Goal: Task Accomplishment & Management: Use online tool/utility

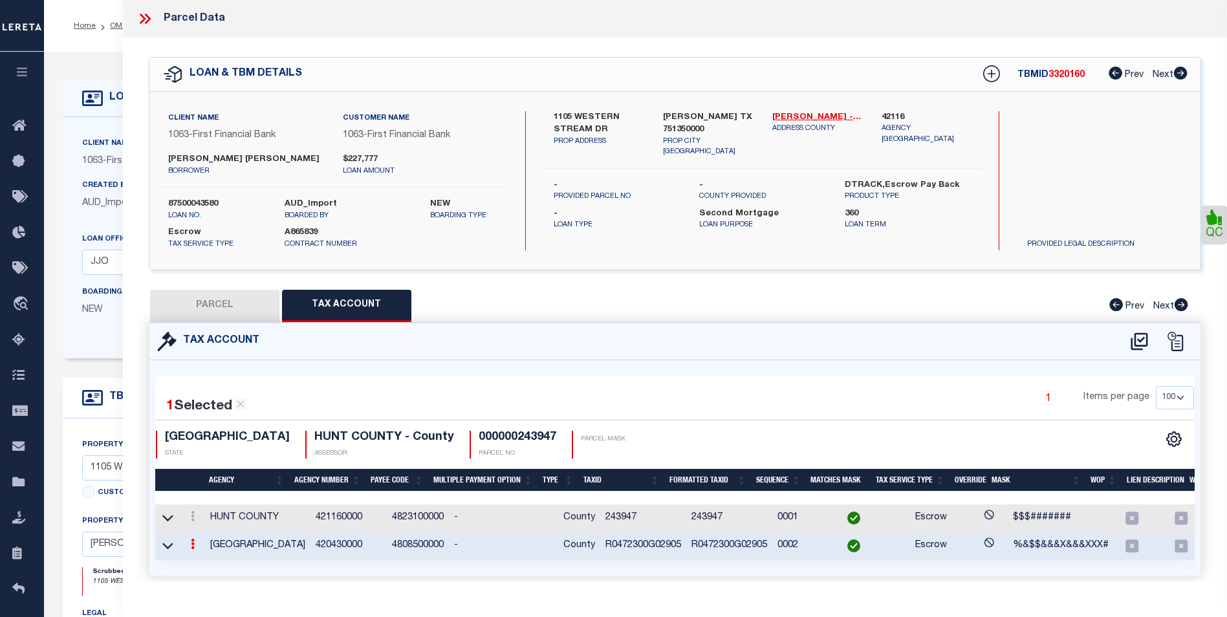
select select "100"
select select "10120"
select select "535"
select select "100"
select select "Escrow"
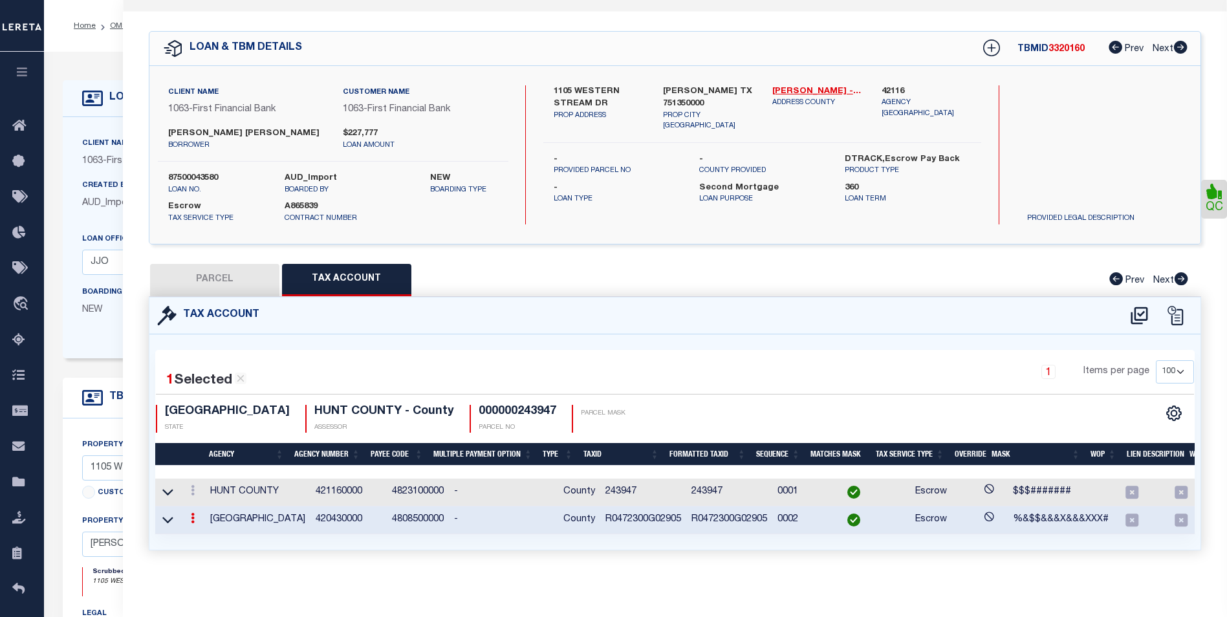
scroll to position [98, 0]
drag, startPoint x: 221, startPoint y: 170, endPoint x: 169, endPoint y: 170, distance: 52.4
click at [169, 172] on label "87500043580" at bounding box center [216, 178] width 97 height 13
copy label "87500043580"
drag, startPoint x: 283, startPoint y: 127, endPoint x: 166, endPoint y: 127, distance: 117.1
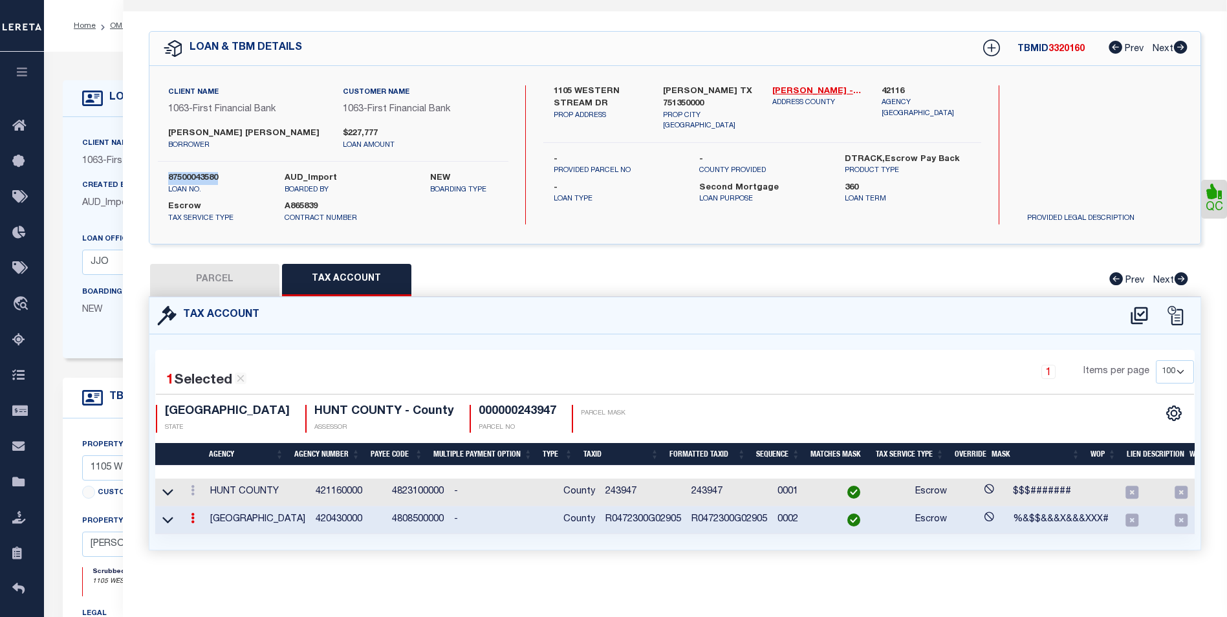
click at [166, 127] on div "[PERSON_NAME] [PERSON_NAME] borrower" at bounding box center [245, 138] width 175 height 23
copy label "[PERSON_NAME] [PERSON_NAME]"
click at [937, 320] on div "Tax Account" at bounding box center [674, 316] width 1051 height 37
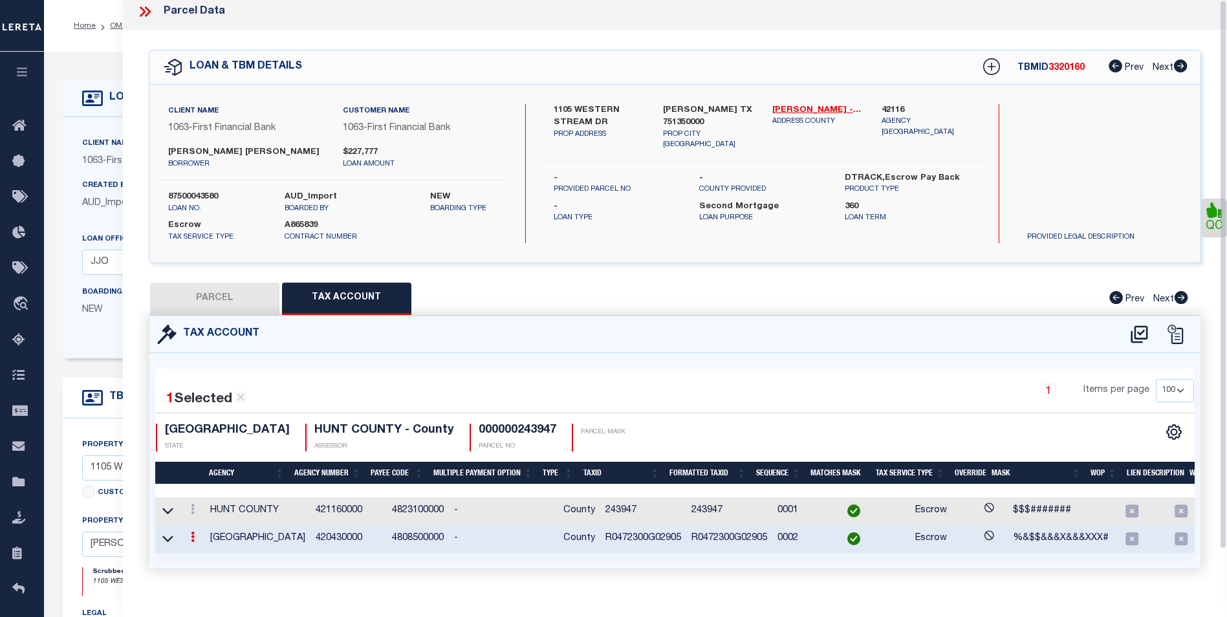
scroll to position [0, 0]
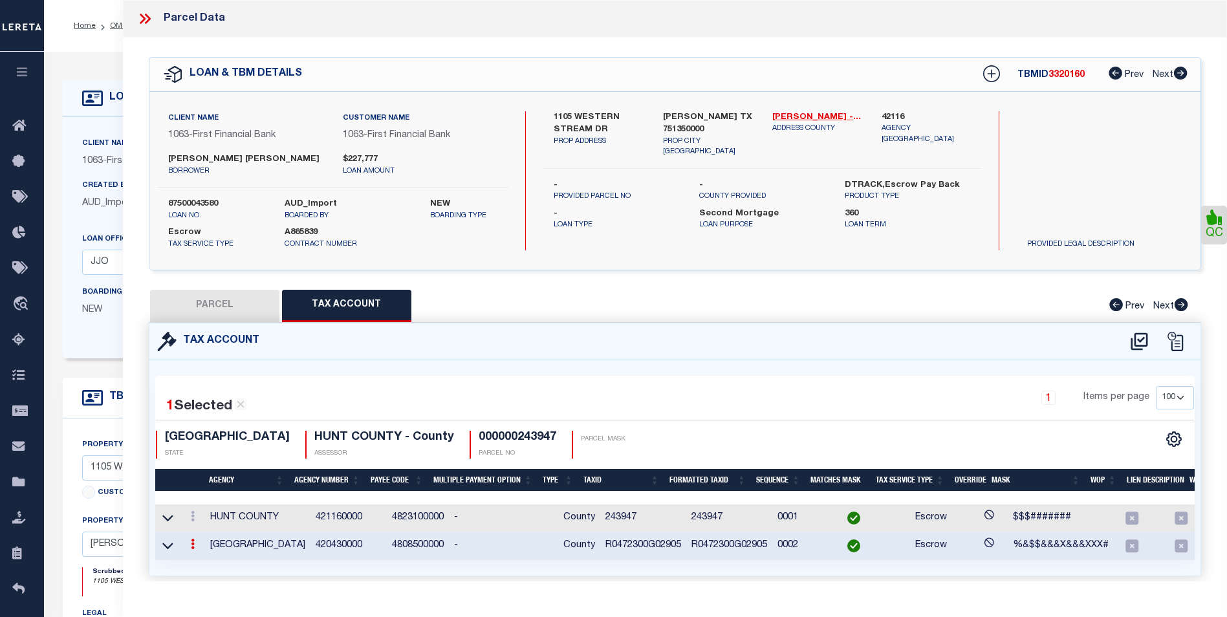
click at [148, 19] on icon at bounding box center [144, 18] width 17 height 17
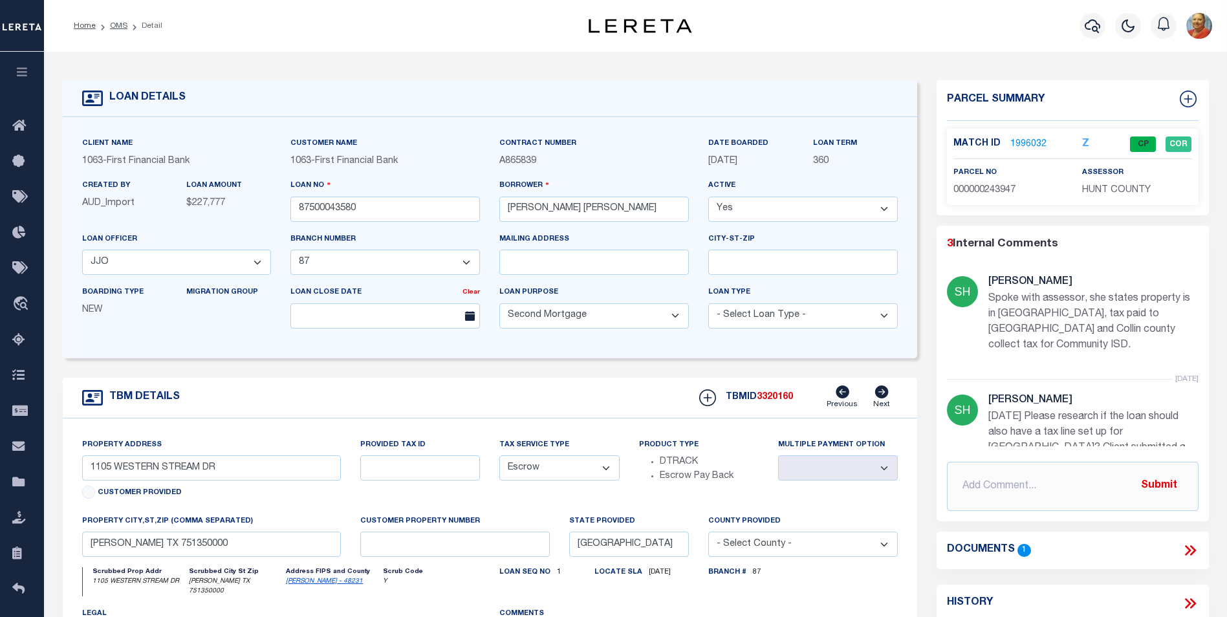
click at [1034, 143] on link "1996032" at bounding box center [1028, 145] width 36 height 14
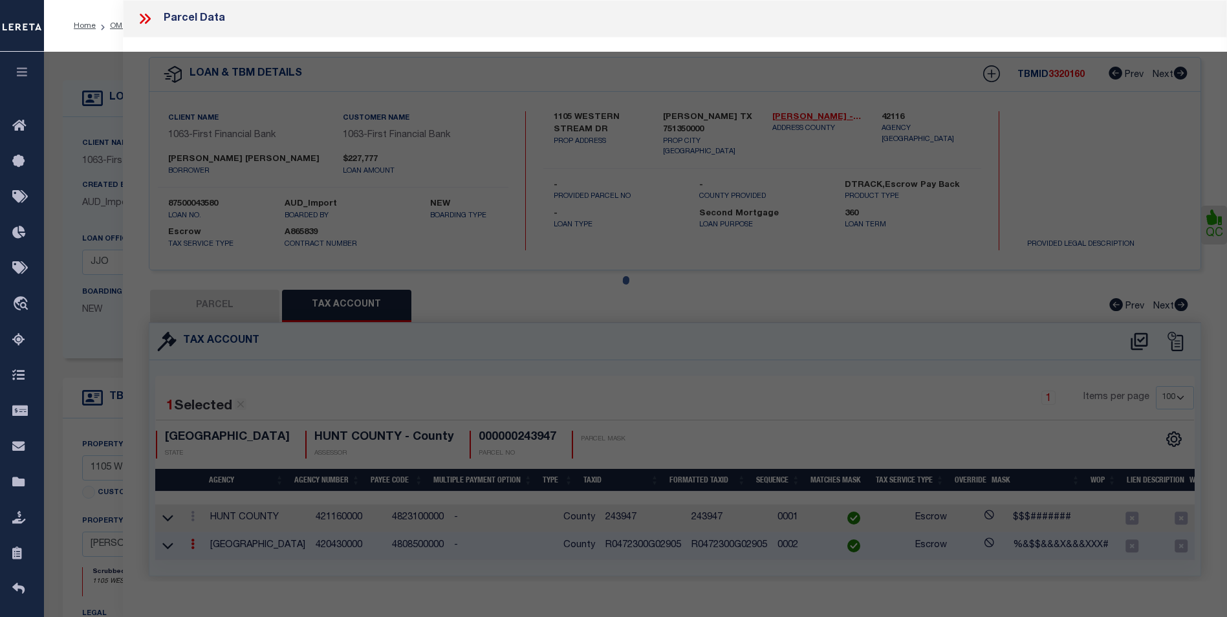
select select "AS"
select select
checkbox input "false"
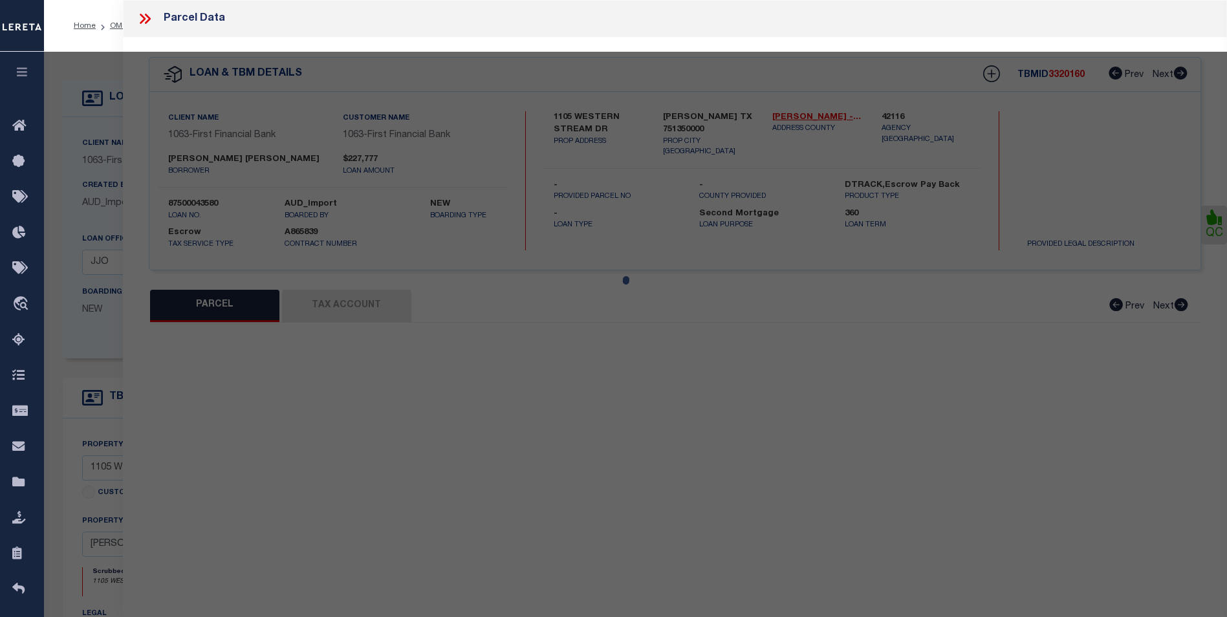
select select "CP"
type input "[PERSON_NAME] [PERSON_NAME] & [PERSON_NAME]"
select select "AGW"
select select
type input "1105 WESTERN STREAM DR"
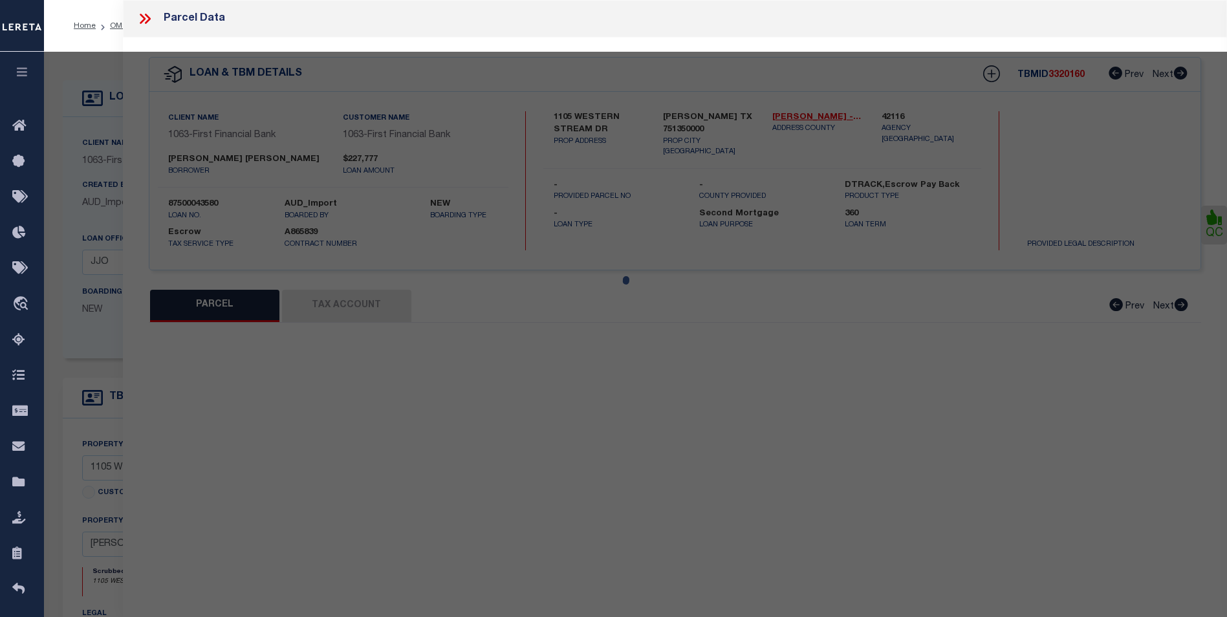
type input "[PERSON_NAME], TX 75135"
type textarea "[STREET_ADDRESS]"
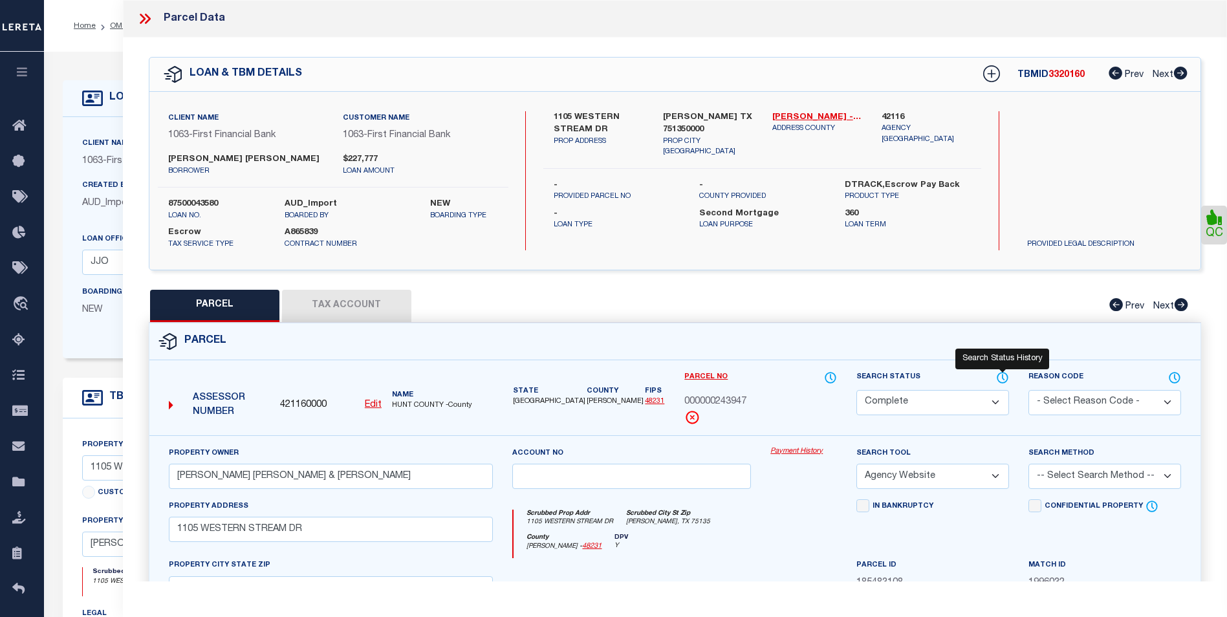
click at [1007, 376] on icon at bounding box center [1002, 378] width 13 height 14
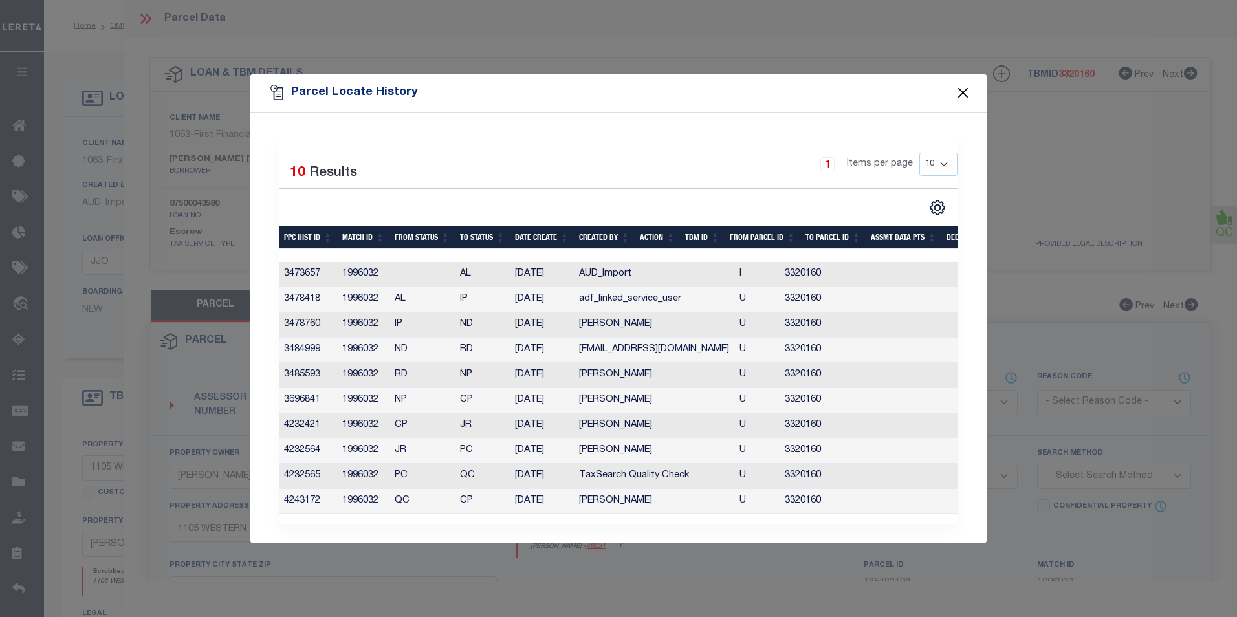
click at [966, 87] on button "Close" at bounding box center [963, 92] width 17 height 17
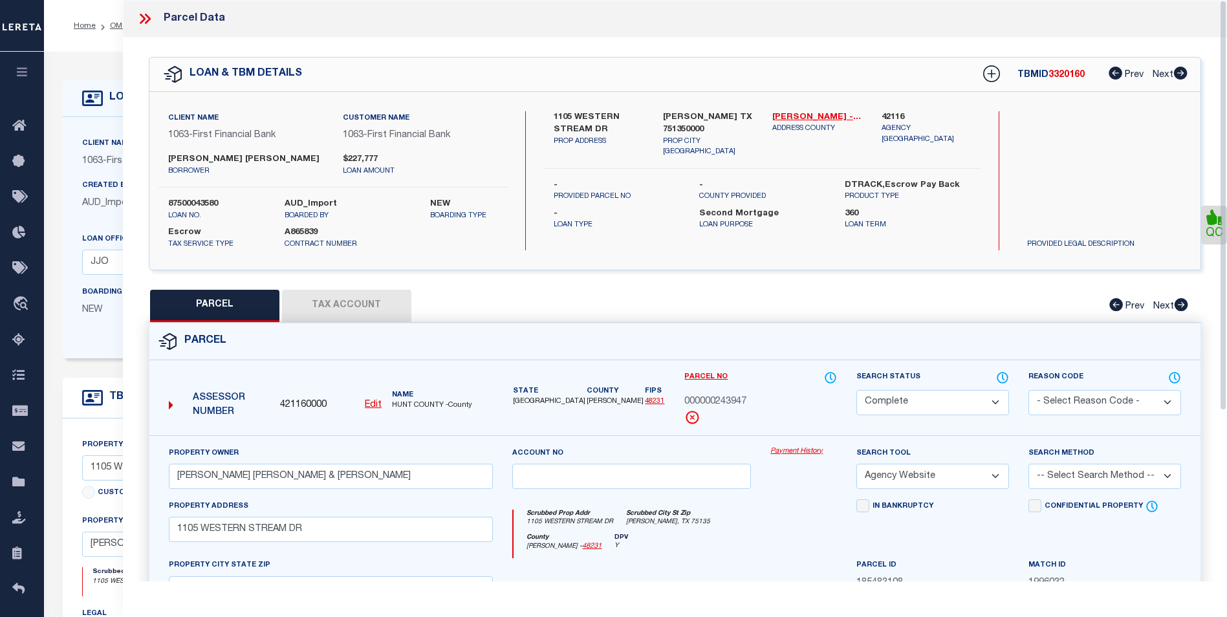
click at [1181, 601] on div "Parcel Data QC" at bounding box center [675, 308] width 1104 height 617
